Goal: Information Seeking & Learning: Learn about a topic

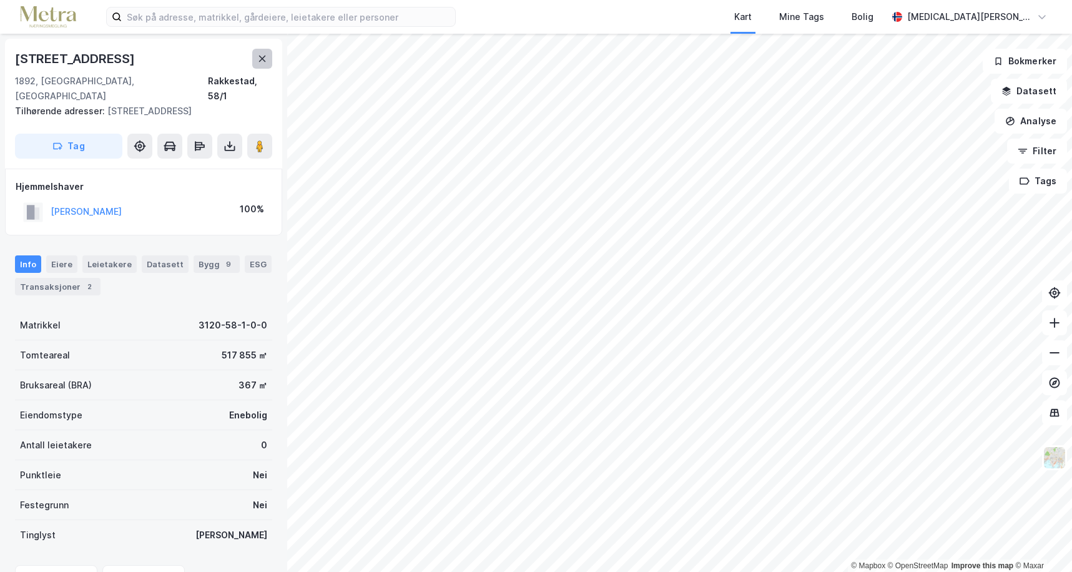
click at [265, 61] on icon at bounding box center [262, 59] width 10 height 10
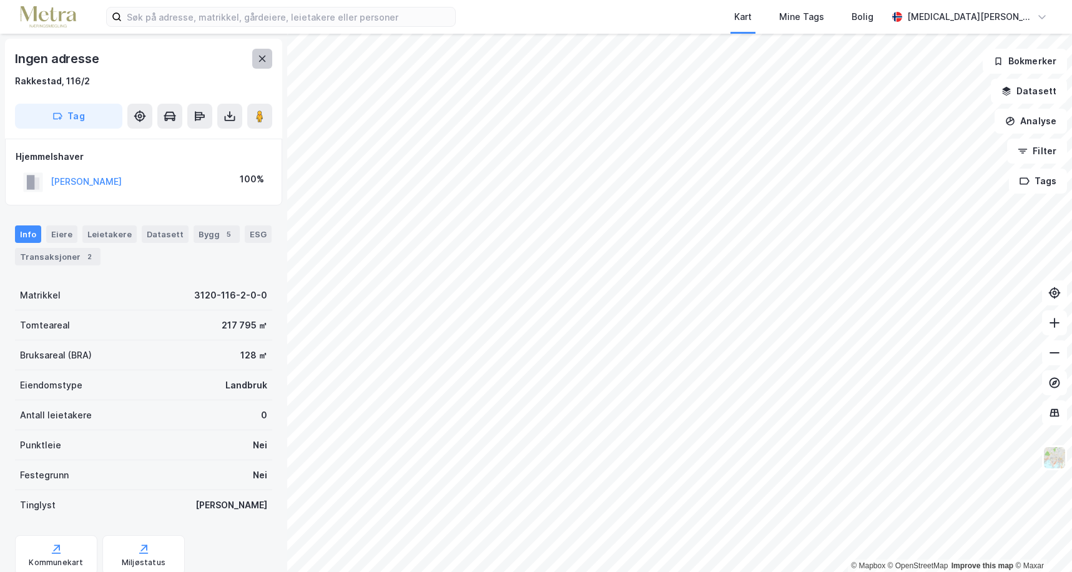
click at [265, 63] on icon at bounding box center [262, 59] width 10 height 10
click at [257, 59] on icon at bounding box center [262, 59] width 10 height 10
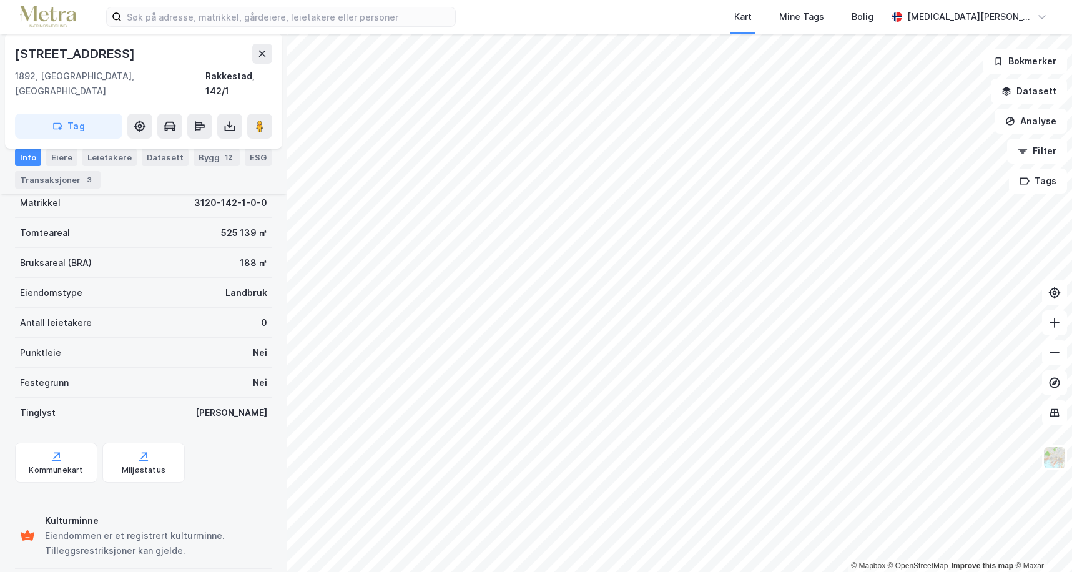
scroll to position [109, 0]
click at [70, 182] on div "Transaksjoner 3" at bounding box center [58, 179] width 86 height 17
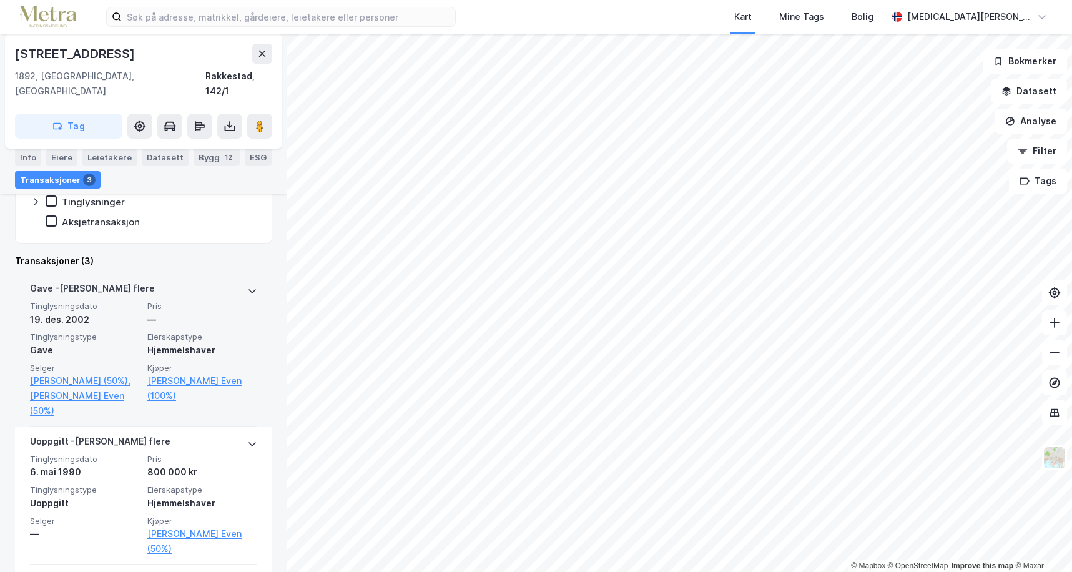
scroll to position [250, 0]
